Goal: Find contact information: Find phone

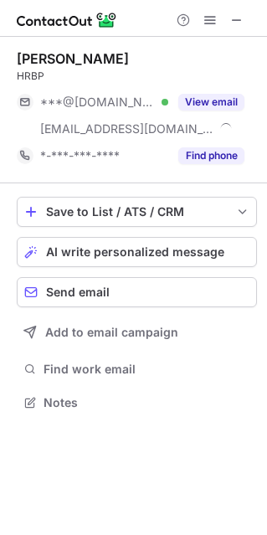
scroll to position [390, 267]
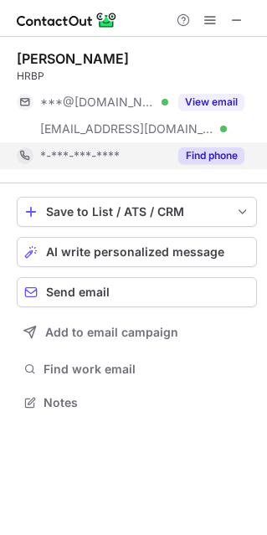
click at [192, 156] on button "Find phone" at bounding box center [211, 155] width 66 height 17
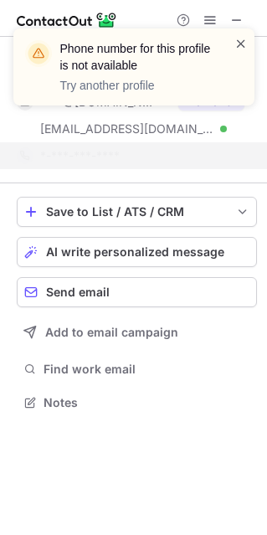
click at [238, 49] on span at bounding box center [240, 43] width 13 height 17
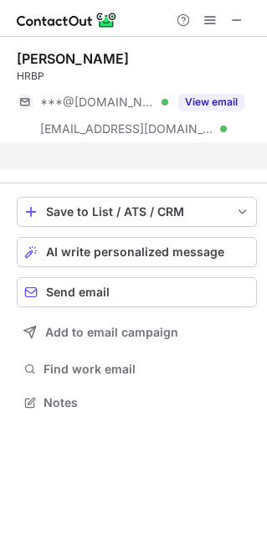
scroll to position [363, 267]
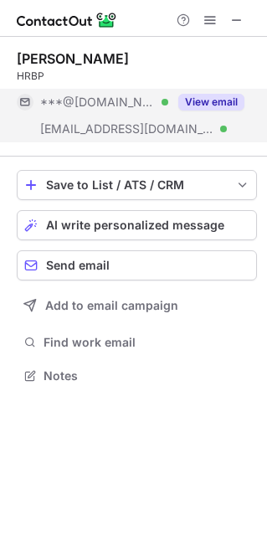
click at [220, 107] on button "View email" at bounding box center [211, 102] width 66 height 17
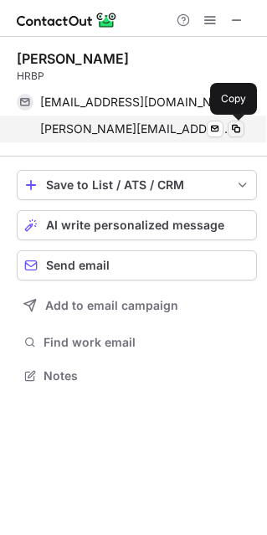
click at [237, 126] on span at bounding box center [235, 128] width 13 height 13
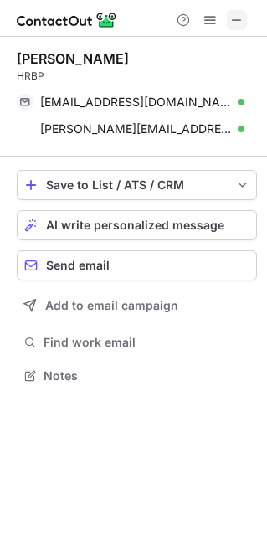
click at [233, 26] on span at bounding box center [236, 19] width 13 height 13
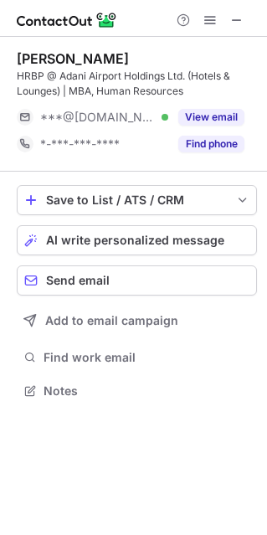
scroll to position [378, 267]
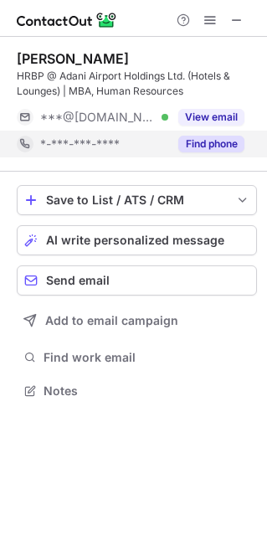
click at [218, 133] on div "Find phone" at bounding box center [206, 144] width 76 height 27
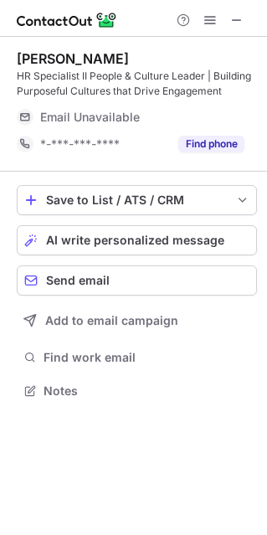
scroll to position [378, 267]
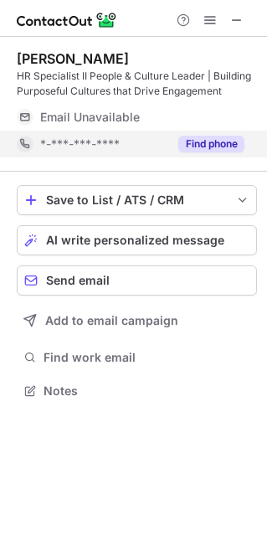
click at [230, 142] on button "Find phone" at bounding box center [211, 144] width 66 height 17
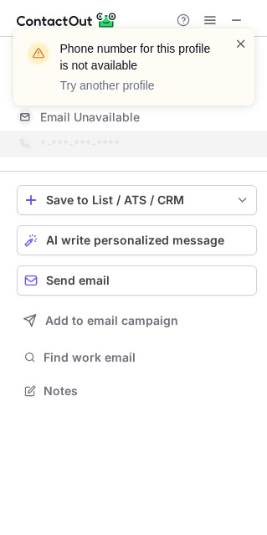
click at [244, 46] on span at bounding box center [240, 43] width 13 height 17
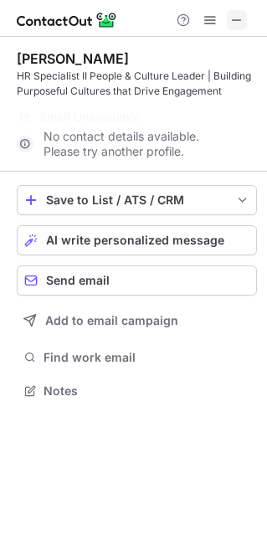
click at [238, 19] on span at bounding box center [236, 19] width 13 height 13
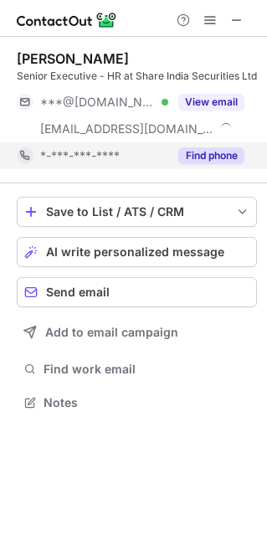
scroll to position [390, 267]
click at [208, 156] on button "Find phone" at bounding box center [211, 155] width 66 height 17
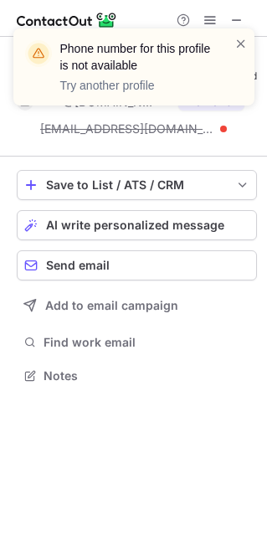
scroll to position [363, 267]
click at [238, 13] on div "Phone number for this profile is not available Try another profile" at bounding box center [134, 74] width 268 height 124
click at [238, 21] on div "Phone number for this profile is not available Try another profile" at bounding box center [134, 74] width 268 height 124
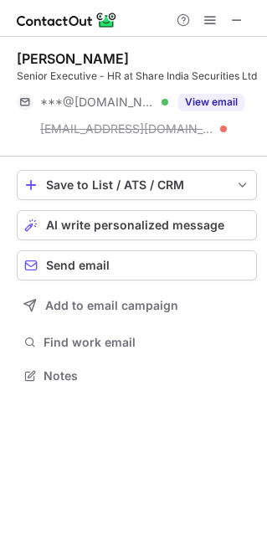
click at [238, 21] on div "Phone number for this profile is not available Try another profile" at bounding box center [134, 74] width 268 height 124
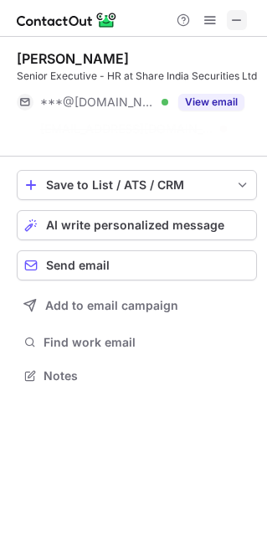
scroll to position [336, 267]
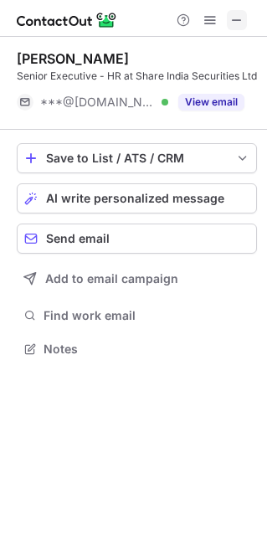
click at [237, 16] on span at bounding box center [236, 19] width 13 height 13
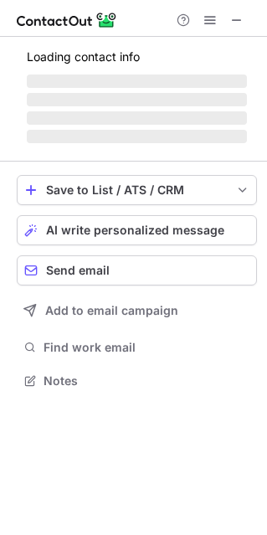
scroll to position [363, 267]
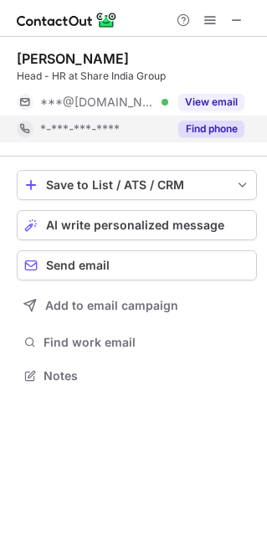
click at [216, 132] on button "Find phone" at bounding box center [211, 129] width 66 height 17
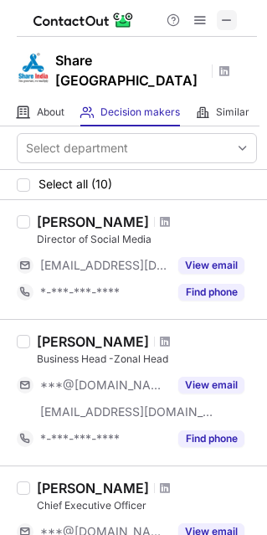
click at [232, 22] on span at bounding box center [226, 19] width 13 height 13
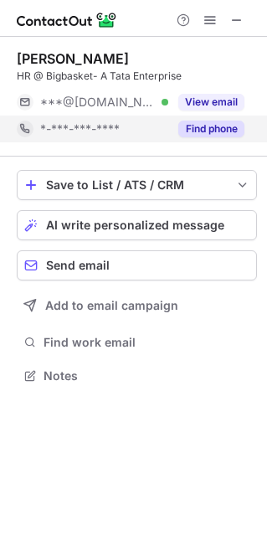
click at [213, 136] on button "Find phone" at bounding box center [211, 129] width 66 height 17
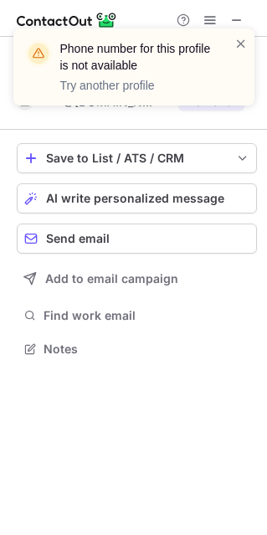
scroll to position [336, 267]
